Goal: Task Accomplishment & Management: Manage account settings

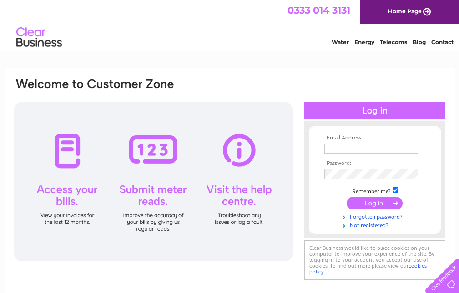
type input "duffy_s@btconnect.com"
click at [377, 203] on input "submit" at bounding box center [375, 203] width 56 height 13
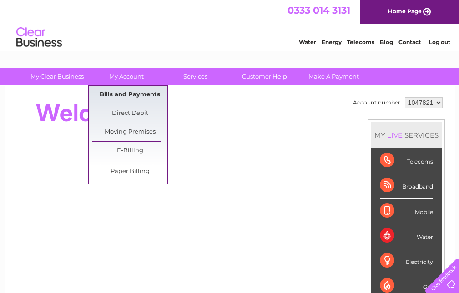
click at [139, 94] on link "Bills and Payments" at bounding box center [129, 95] width 75 height 18
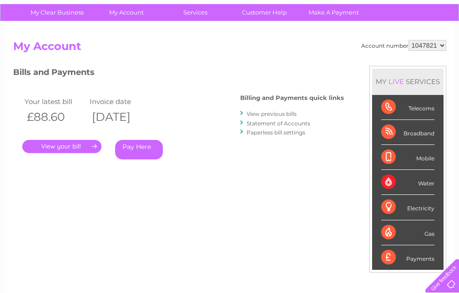
scroll to position [73, 0]
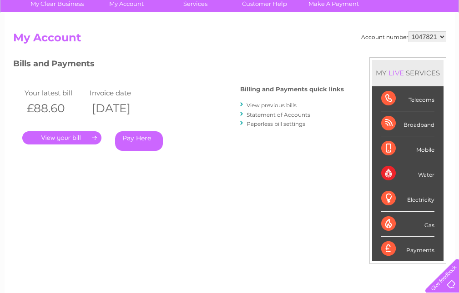
click at [69, 139] on link "." at bounding box center [61, 137] width 79 height 13
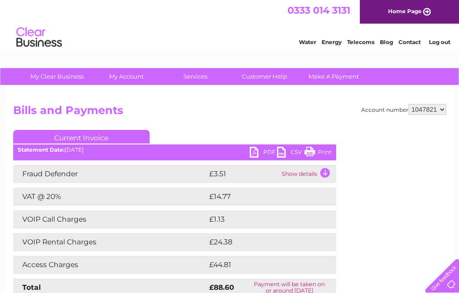
click at [316, 149] on link "Print" at bounding box center [317, 153] width 27 height 13
